Goal: Task Accomplishment & Management: Manage account settings

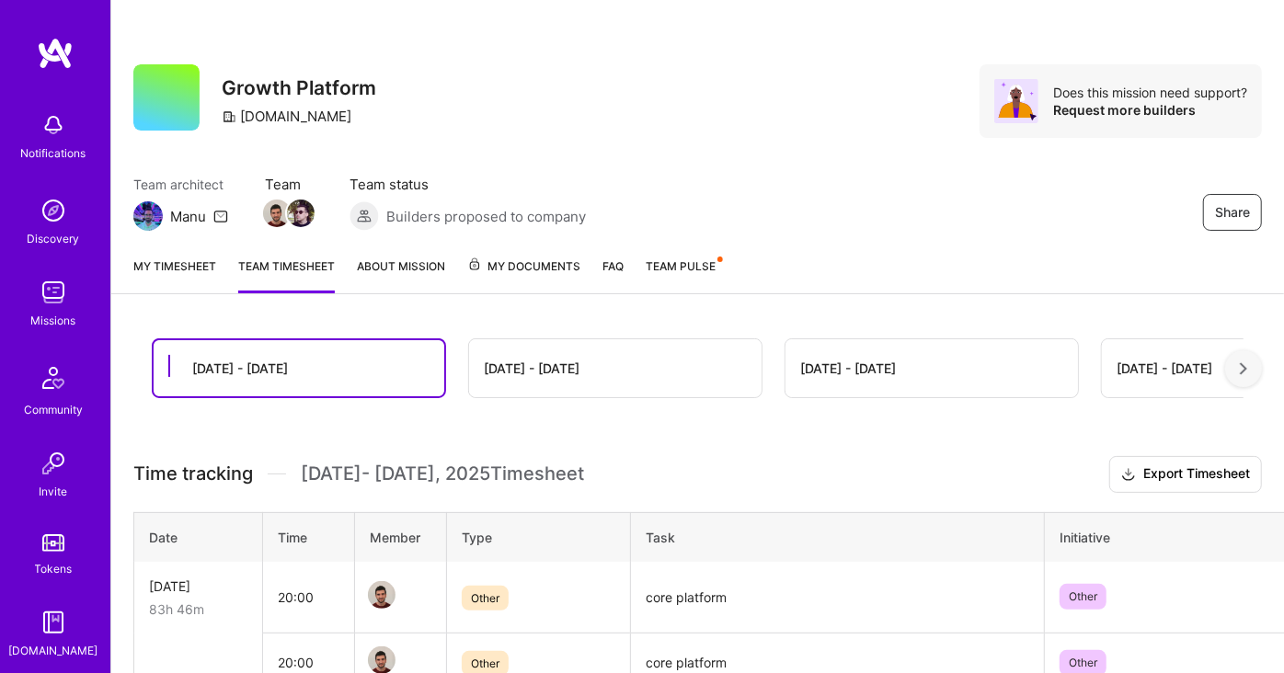
click at [491, 591] on span "Other" at bounding box center [485, 598] width 47 height 25
click at [153, 272] on link "My timesheet" at bounding box center [174, 275] width 83 height 37
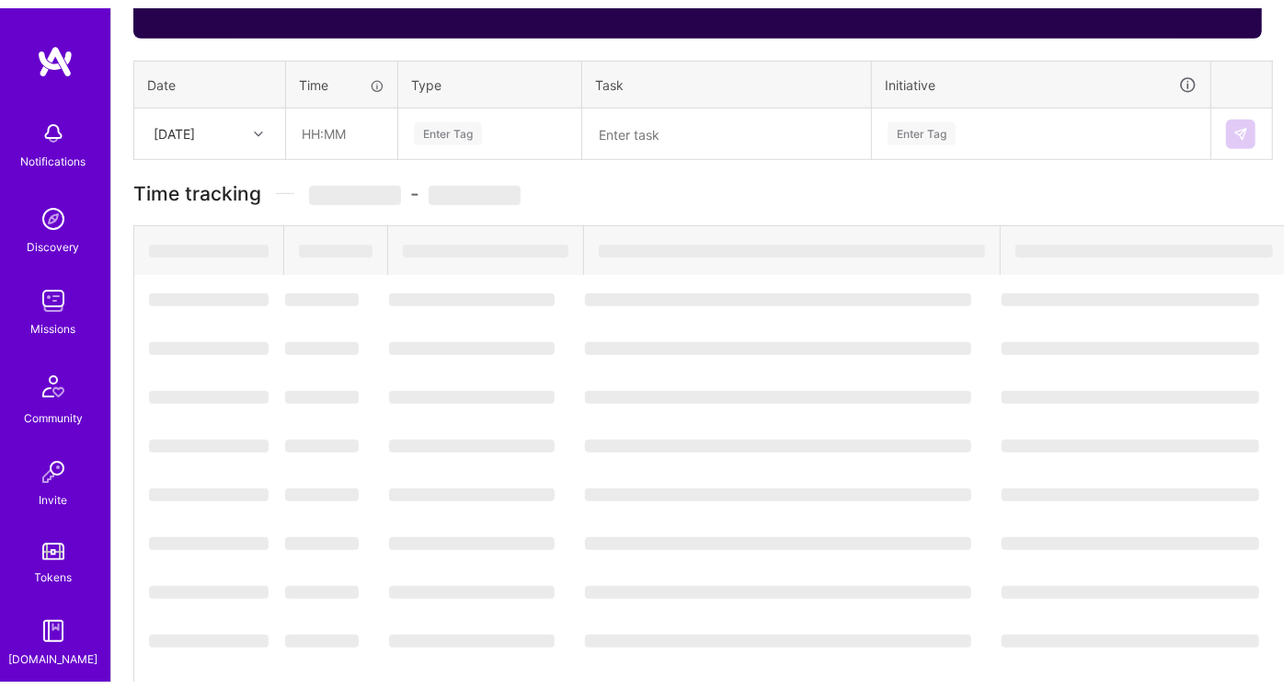
scroll to position [535, 0]
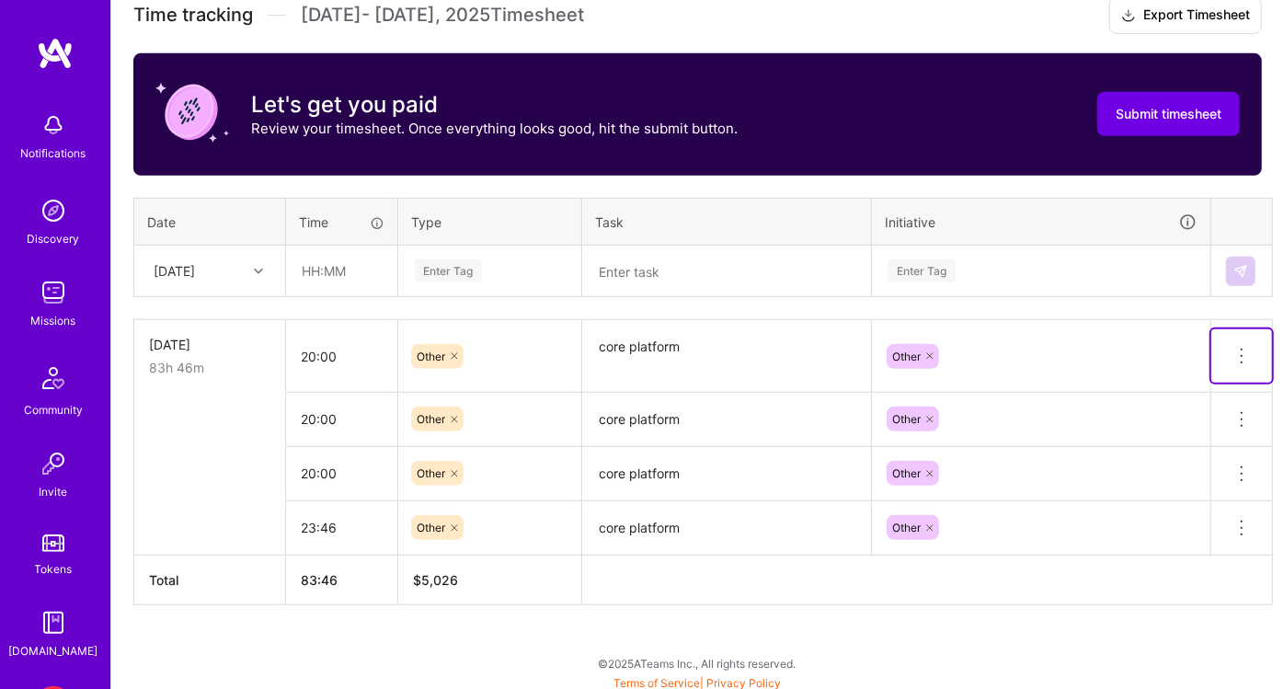
click at [1239, 350] on icon at bounding box center [1242, 356] width 22 height 22
click at [1218, 378] on button "Delete row" at bounding box center [1197, 387] width 96 height 45
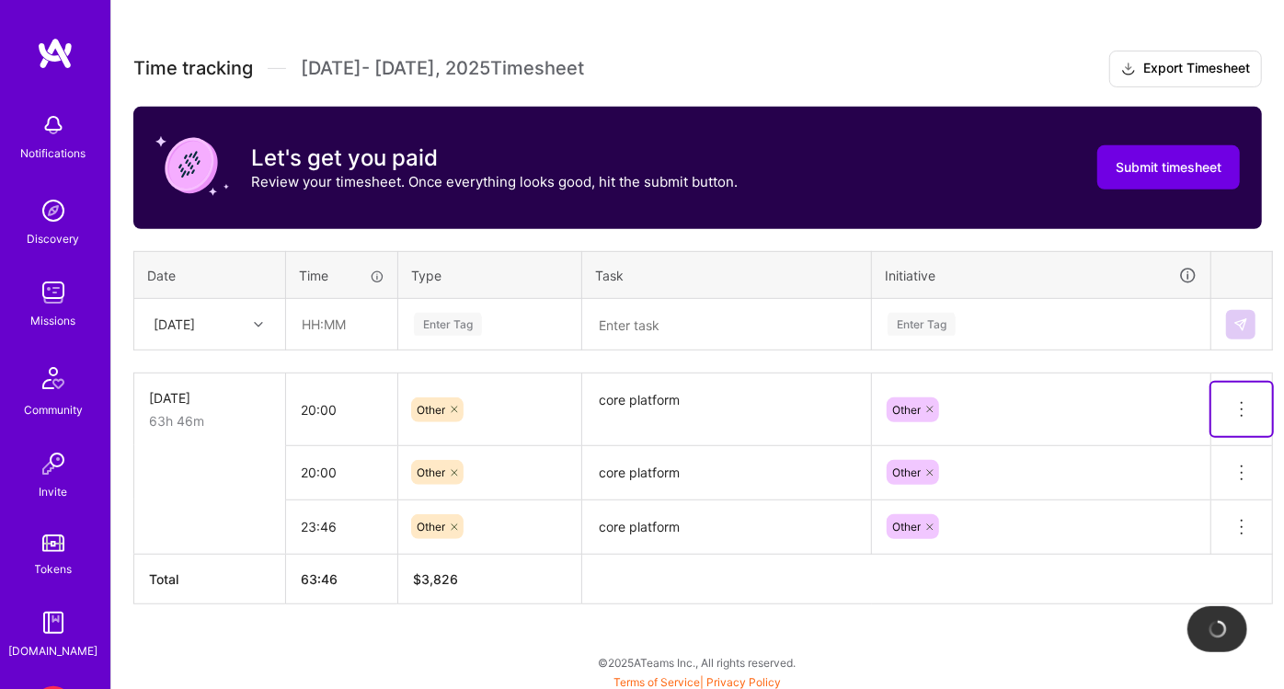
click at [1243, 398] on icon at bounding box center [1242, 409] width 22 height 22
click at [1230, 419] on button "Delete row" at bounding box center [1197, 441] width 96 height 45
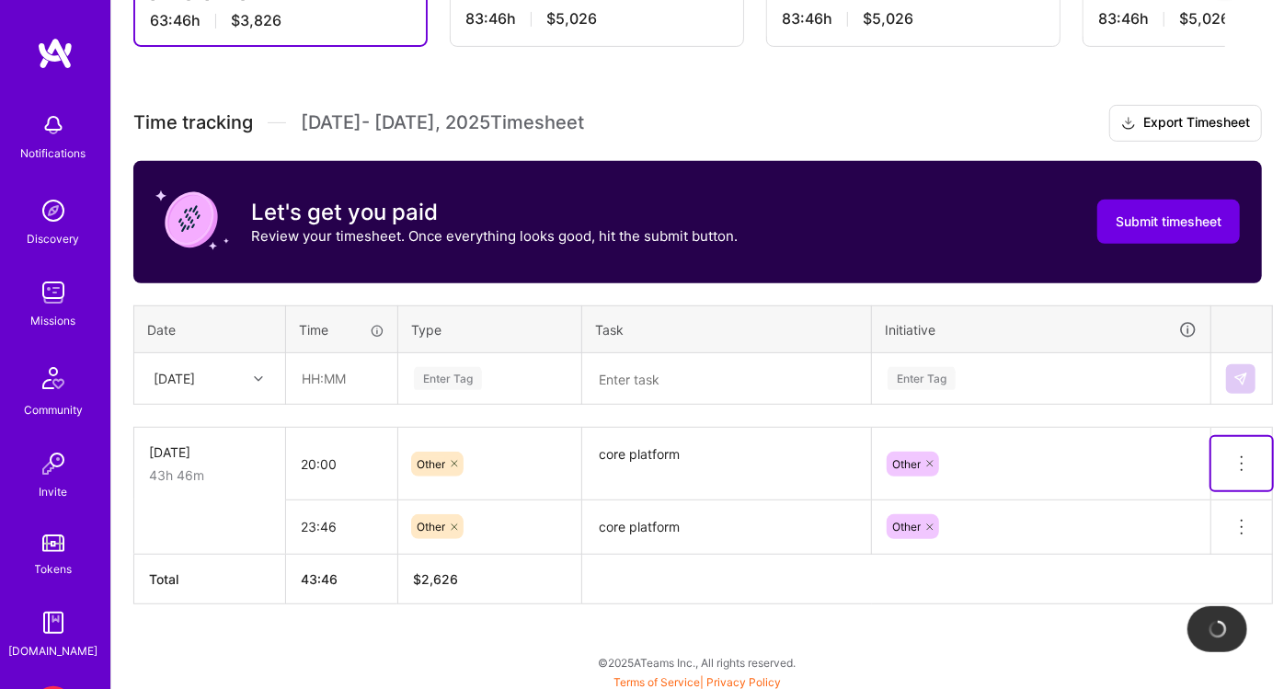
click at [1247, 457] on icon at bounding box center [1242, 464] width 22 height 22
click at [1219, 486] on button "Delete row" at bounding box center [1197, 495] width 96 height 45
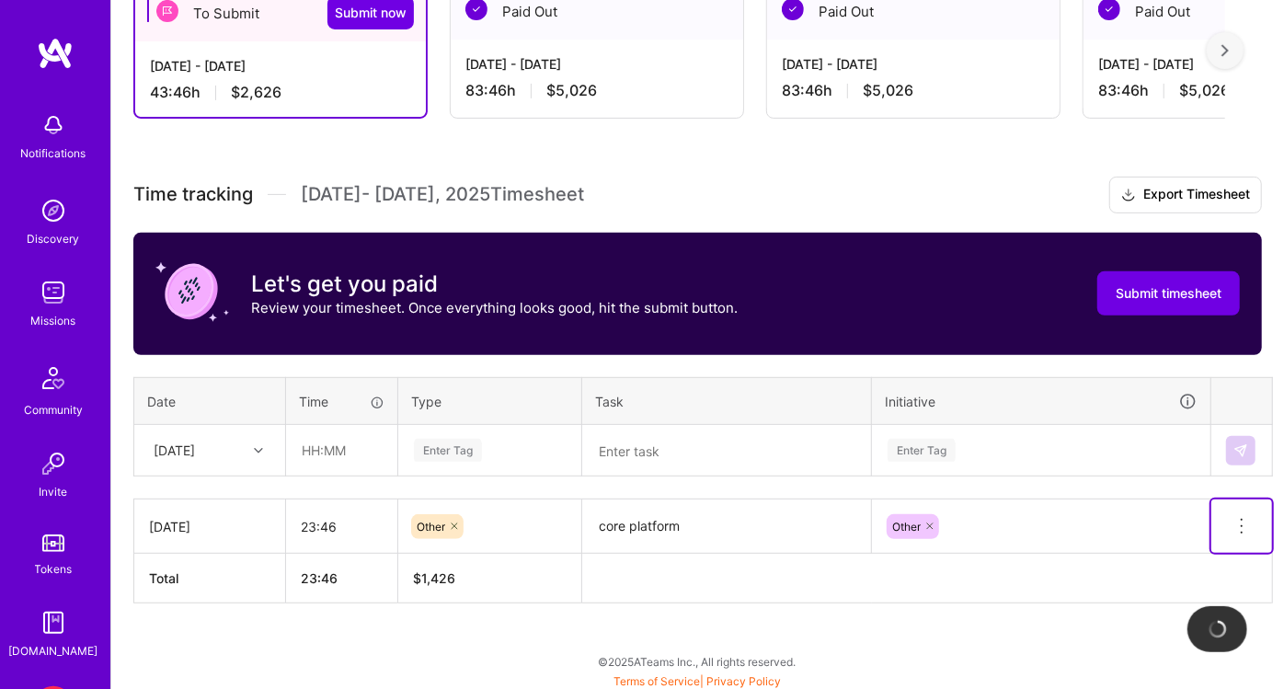
click at [1239, 520] on icon at bounding box center [1242, 526] width 22 height 22
click at [1210, 537] on button "Delete row" at bounding box center [1197, 557] width 96 height 45
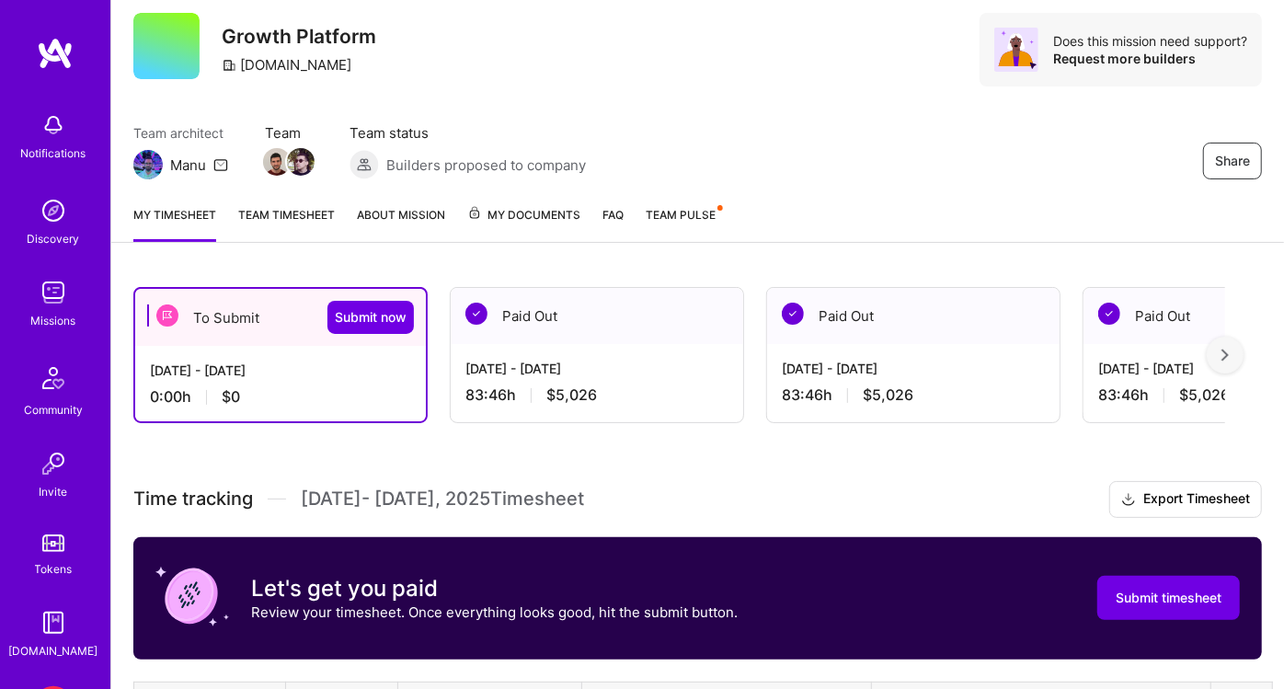
scroll to position [0, 0]
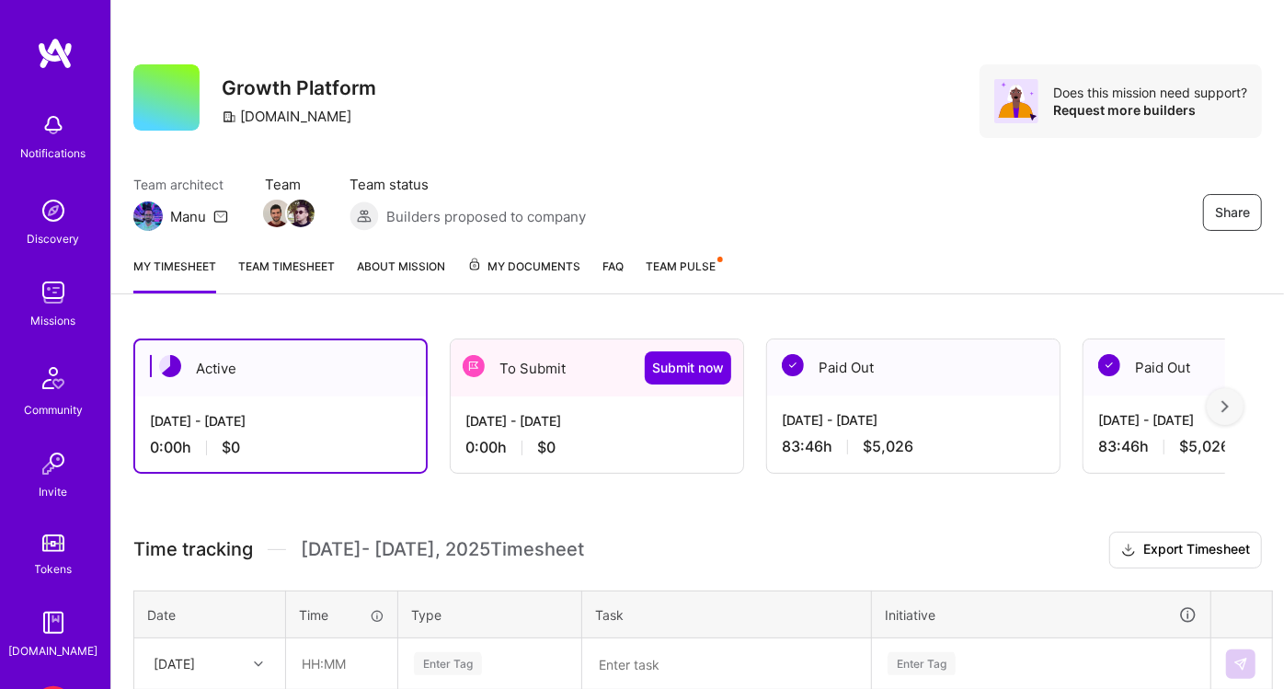
click at [672, 142] on div "Share Growth Platform [DOMAIN_NAME] Does this mission need support? Request mor…" at bounding box center [697, 121] width 1173 height 242
click at [591, 166] on div "Share Growth Platform [DOMAIN_NAME] Does this mission need support? Request mor…" at bounding box center [697, 121] width 1173 height 242
click at [752, 176] on div "Team architect Manu Team Team status Builders proposed to company Share" at bounding box center [697, 203] width 1129 height 56
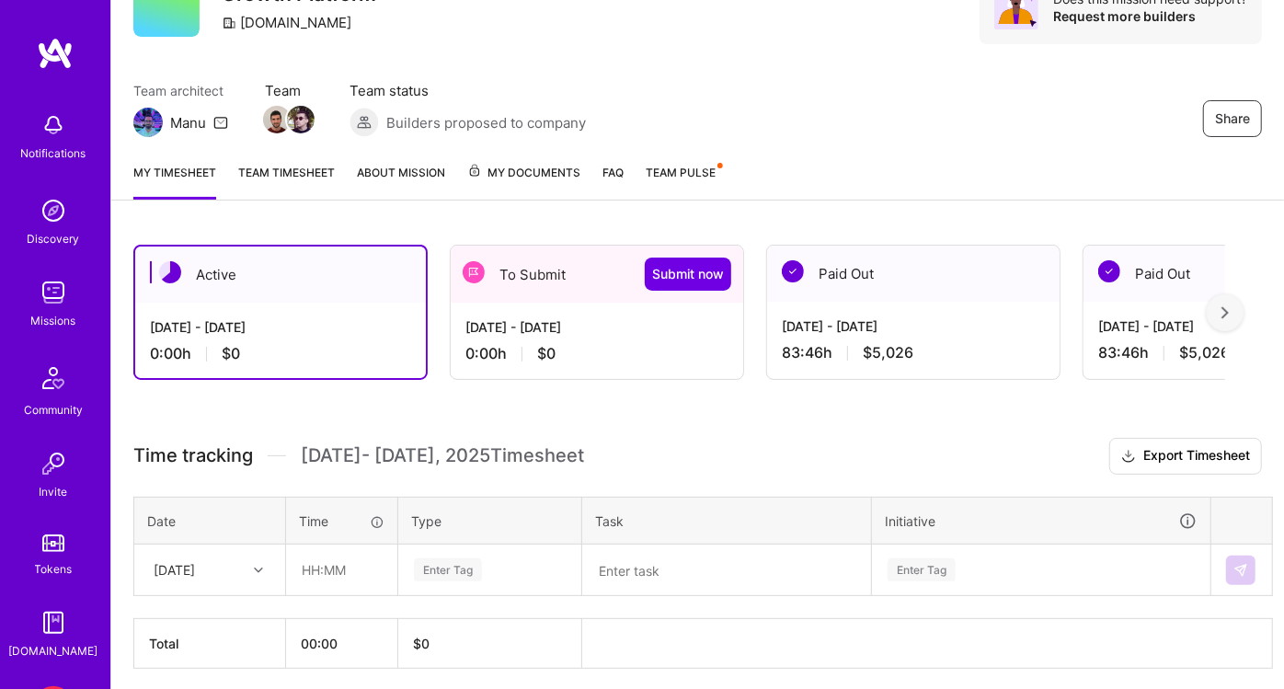
scroll to position [136, 0]
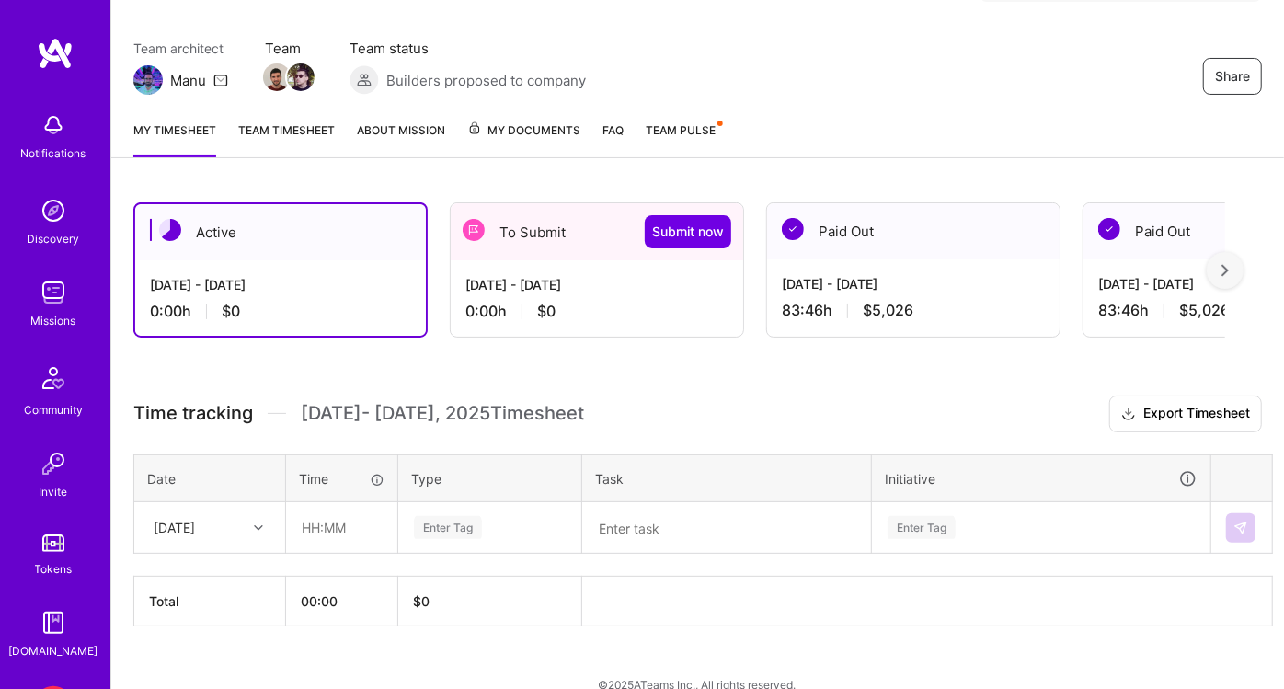
click at [750, 78] on div "Team architect Manu Team Team status Builders proposed to company Share" at bounding box center [697, 67] width 1129 height 56
click at [746, 72] on div "Team architect Manu Team Team status Builders proposed to company Share" at bounding box center [697, 67] width 1129 height 56
